Goal: Book appointment/travel/reservation

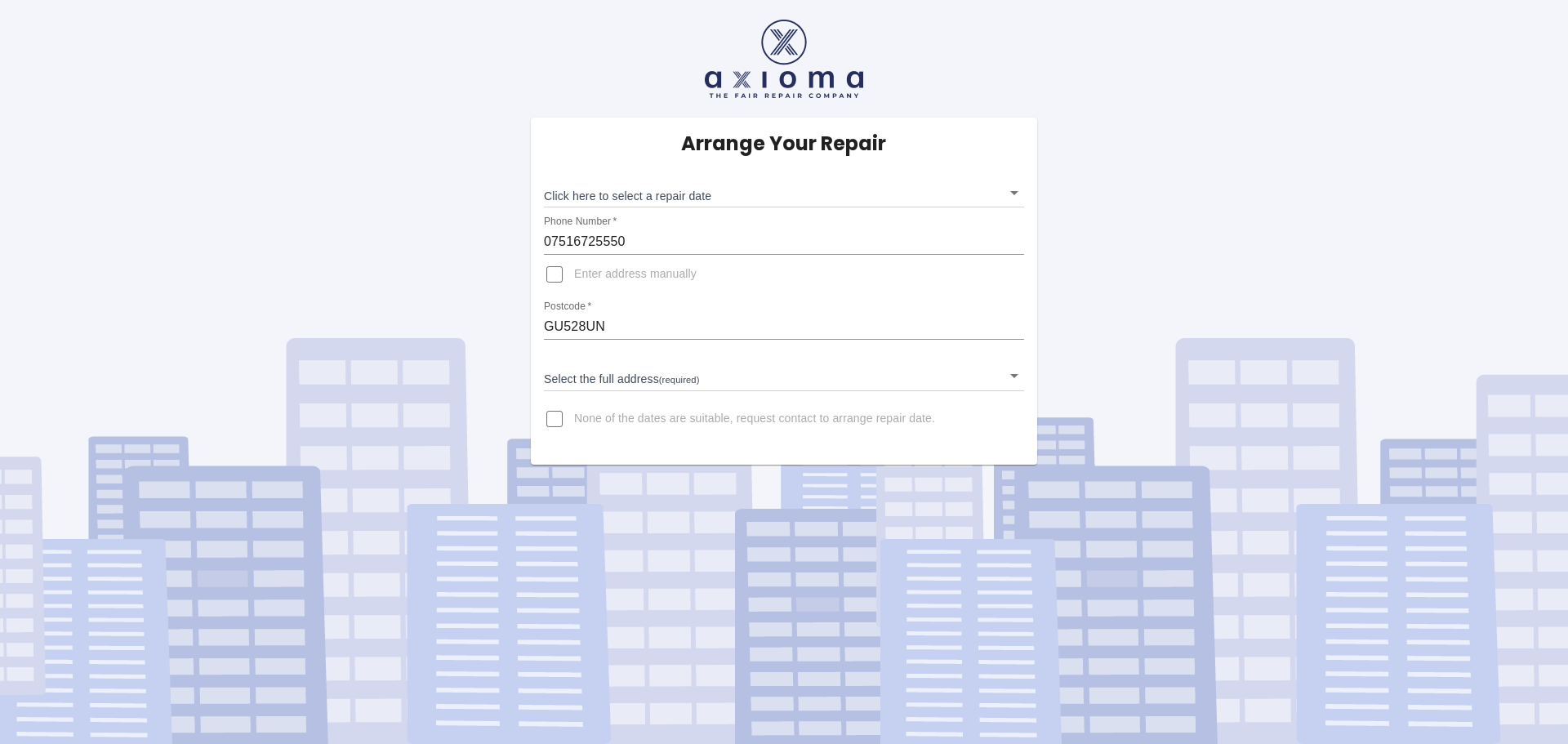
click at [631, 369] on body "Arrange Your Repair Click here to select a repair date ​ Phone Number   * 07516…" at bounding box center [784, 372] width 1568 height 744
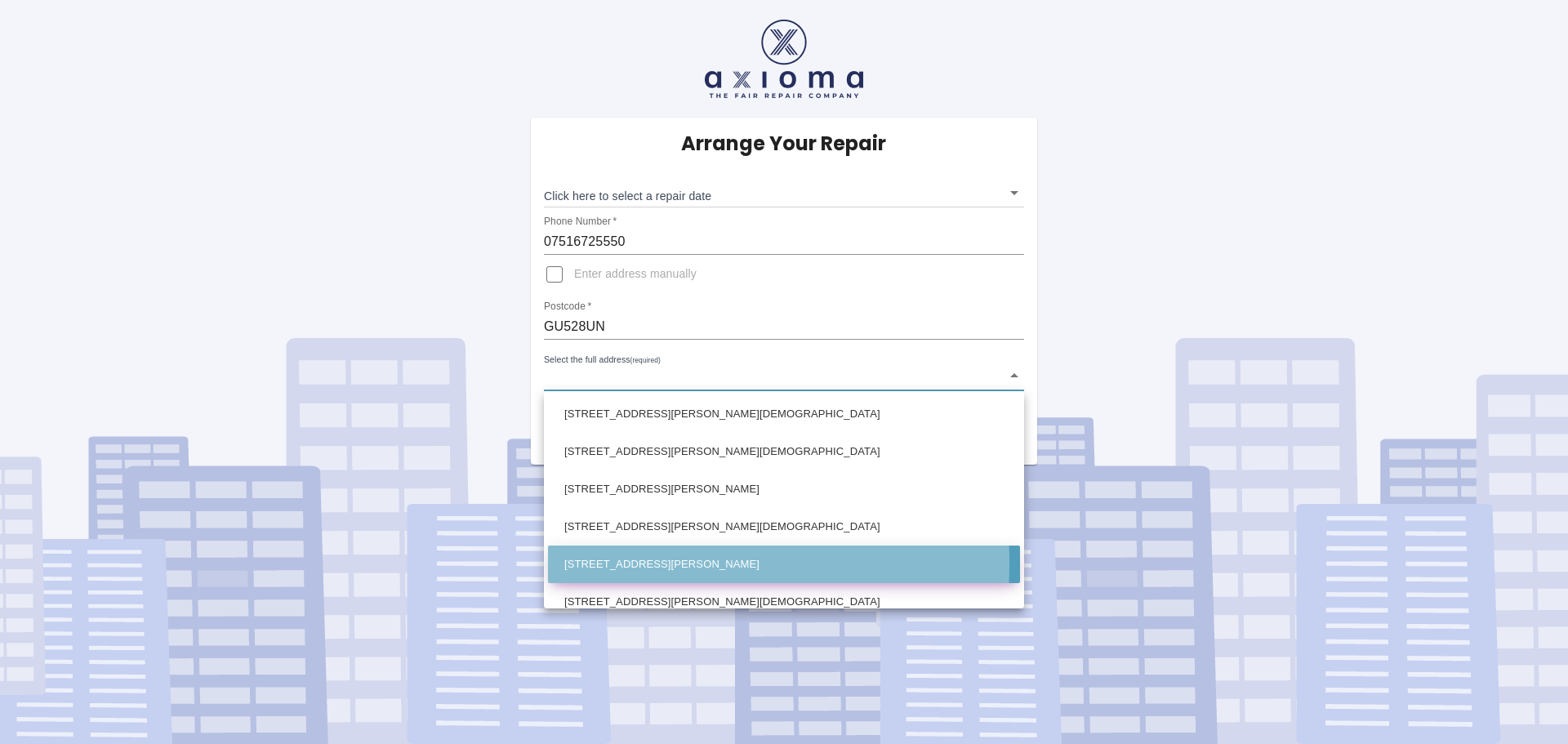
click at [604, 562] on li "[STREET_ADDRESS][PERSON_NAME]" at bounding box center [784, 563] width 472 height 38
type input "[STREET_ADDRESS][PERSON_NAME]"
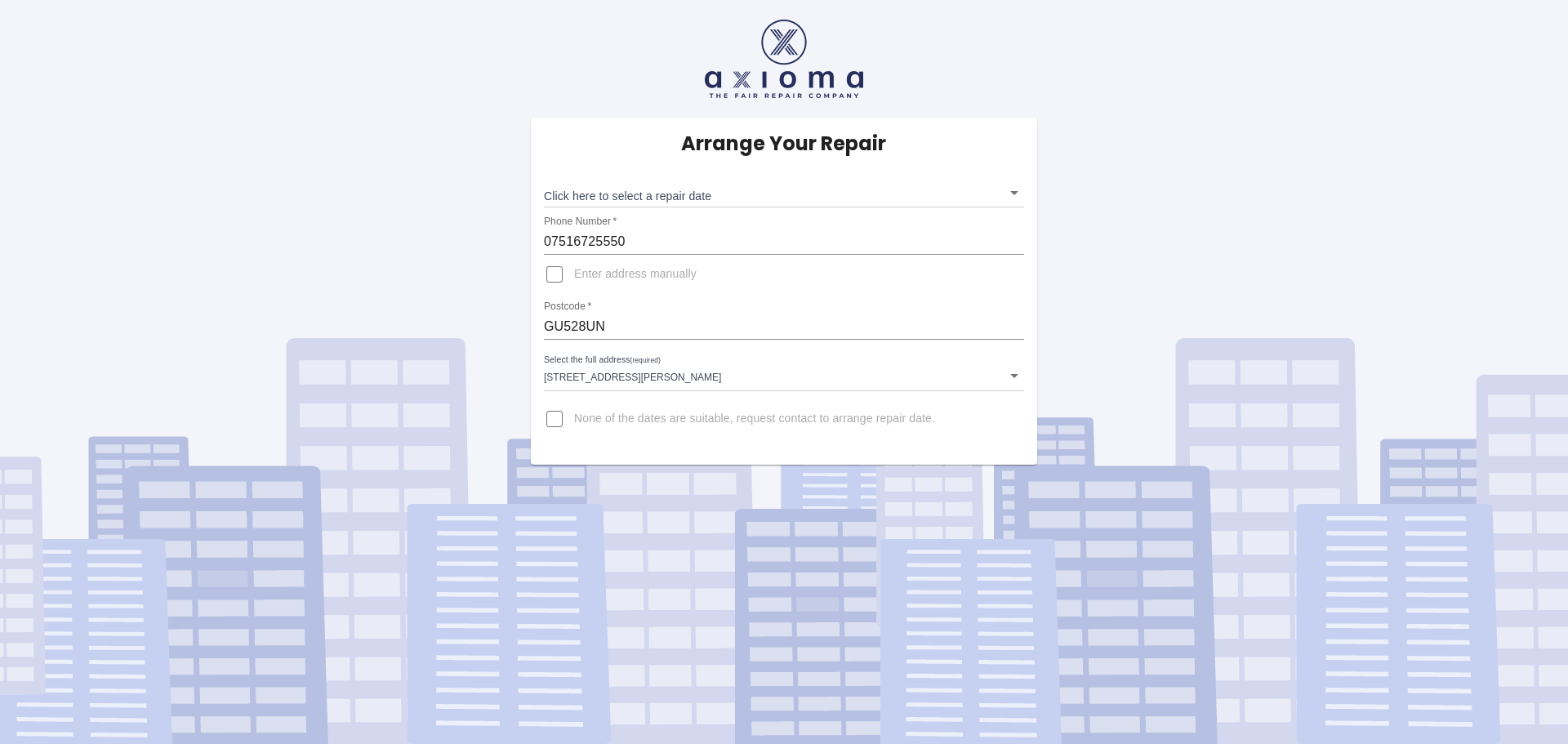
click at [654, 465] on div "Arrange Your Repair Click here to select a repair date ​ Phone Number   * 07516…" at bounding box center [784, 372] width 1568 height 744
click at [653, 197] on body "Arrange Your Repair Click here to select a repair date ​ Phone Number   * 07516…" at bounding box center [784, 372] width 1568 height 744
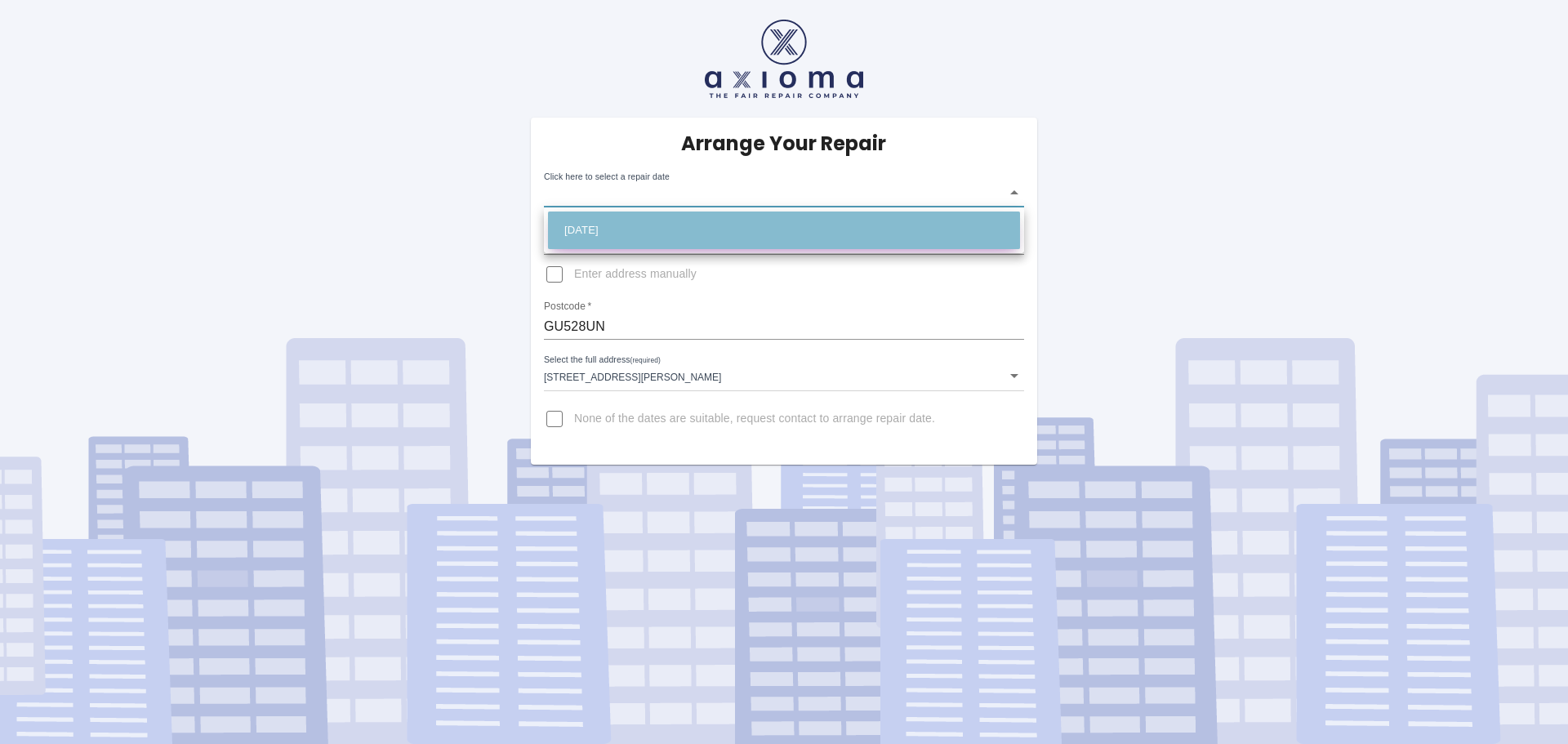
click at [630, 229] on li "[DATE]" at bounding box center [784, 230] width 472 height 38
type input "[DATE]T00:00:00.000Z"
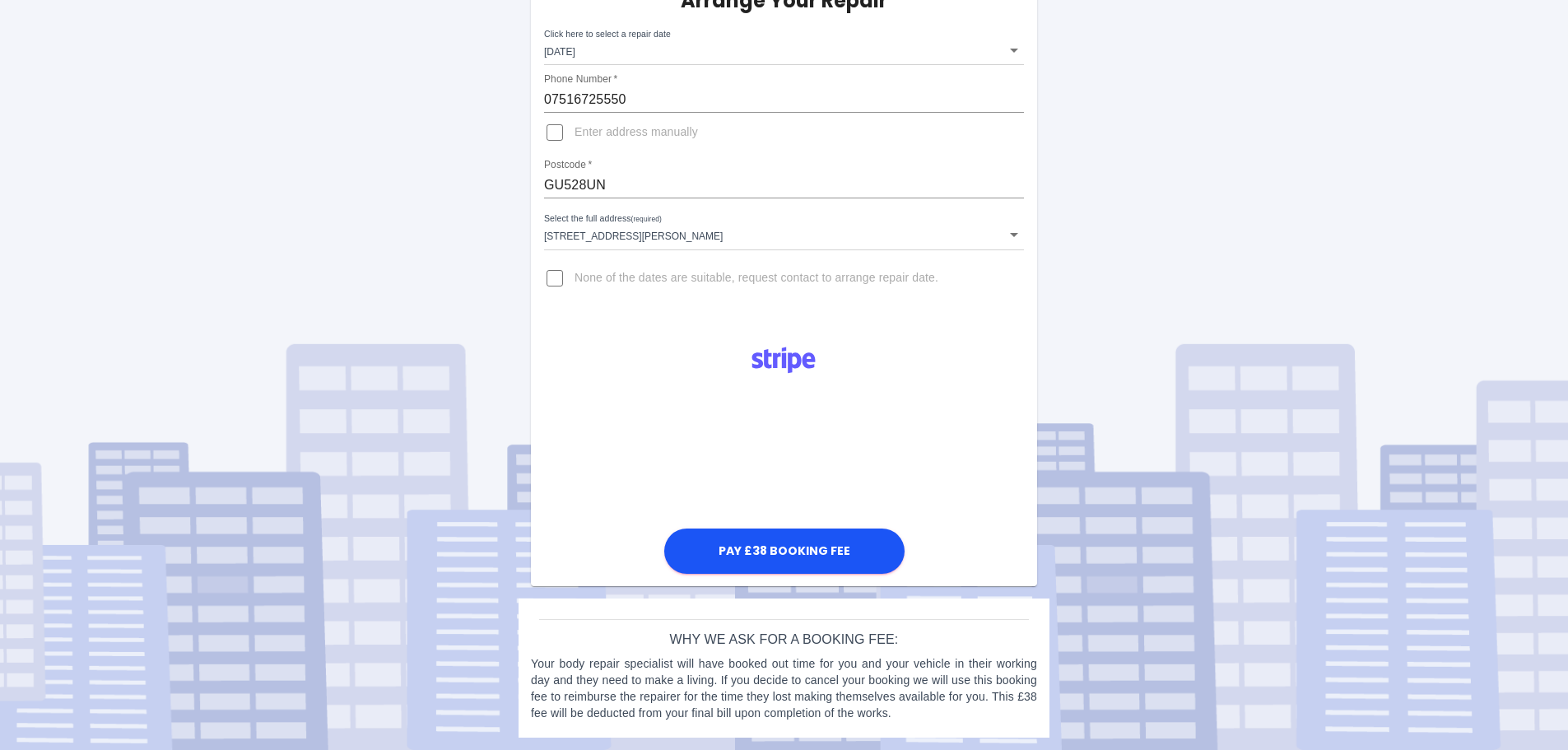
scroll to position [144, 0]
click at [738, 552] on button "Pay £38 Booking Fee" at bounding box center [784, 550] width 240 height 45
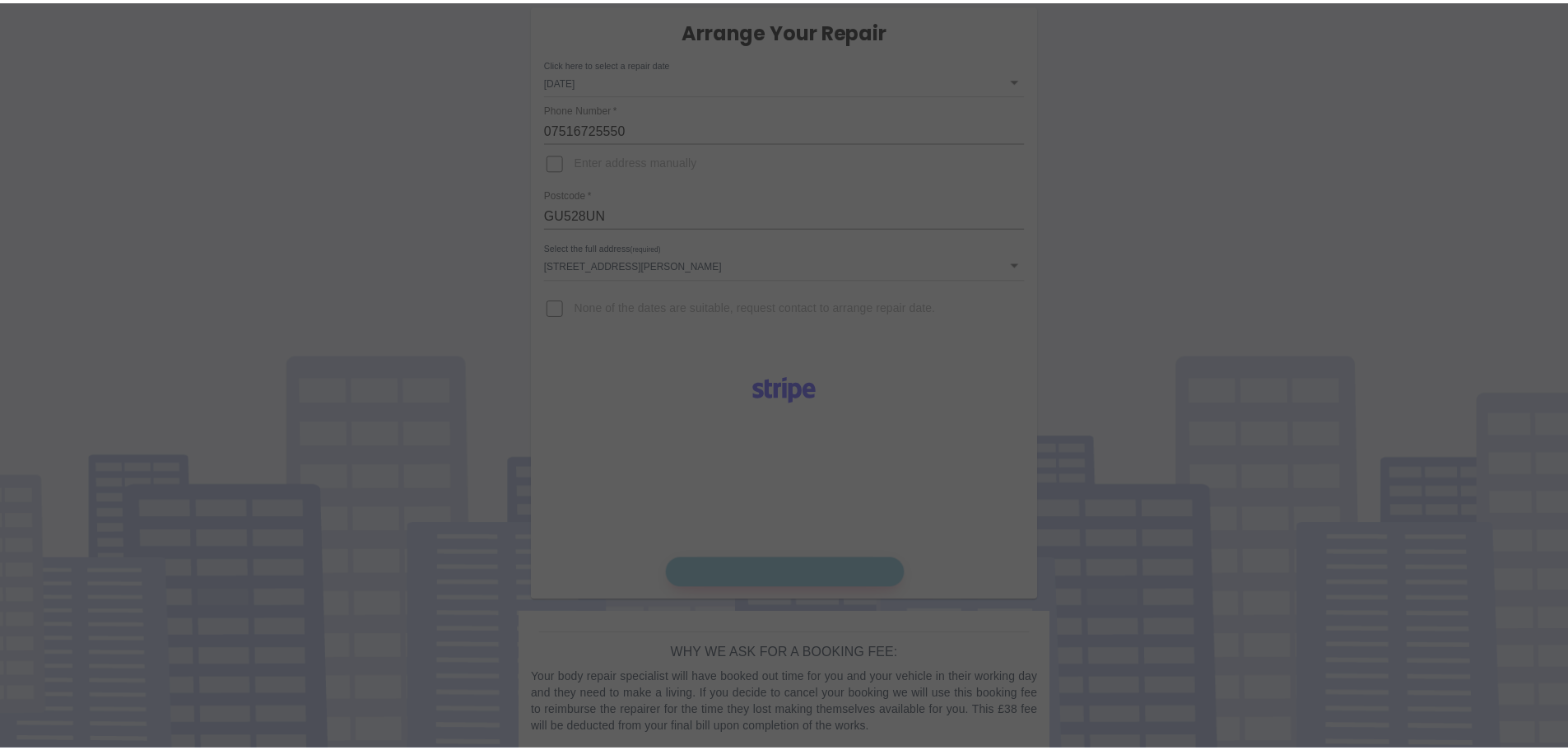
scroll to position [129, 0]
